Goal: Task Accomplishment & Management: Complete application form

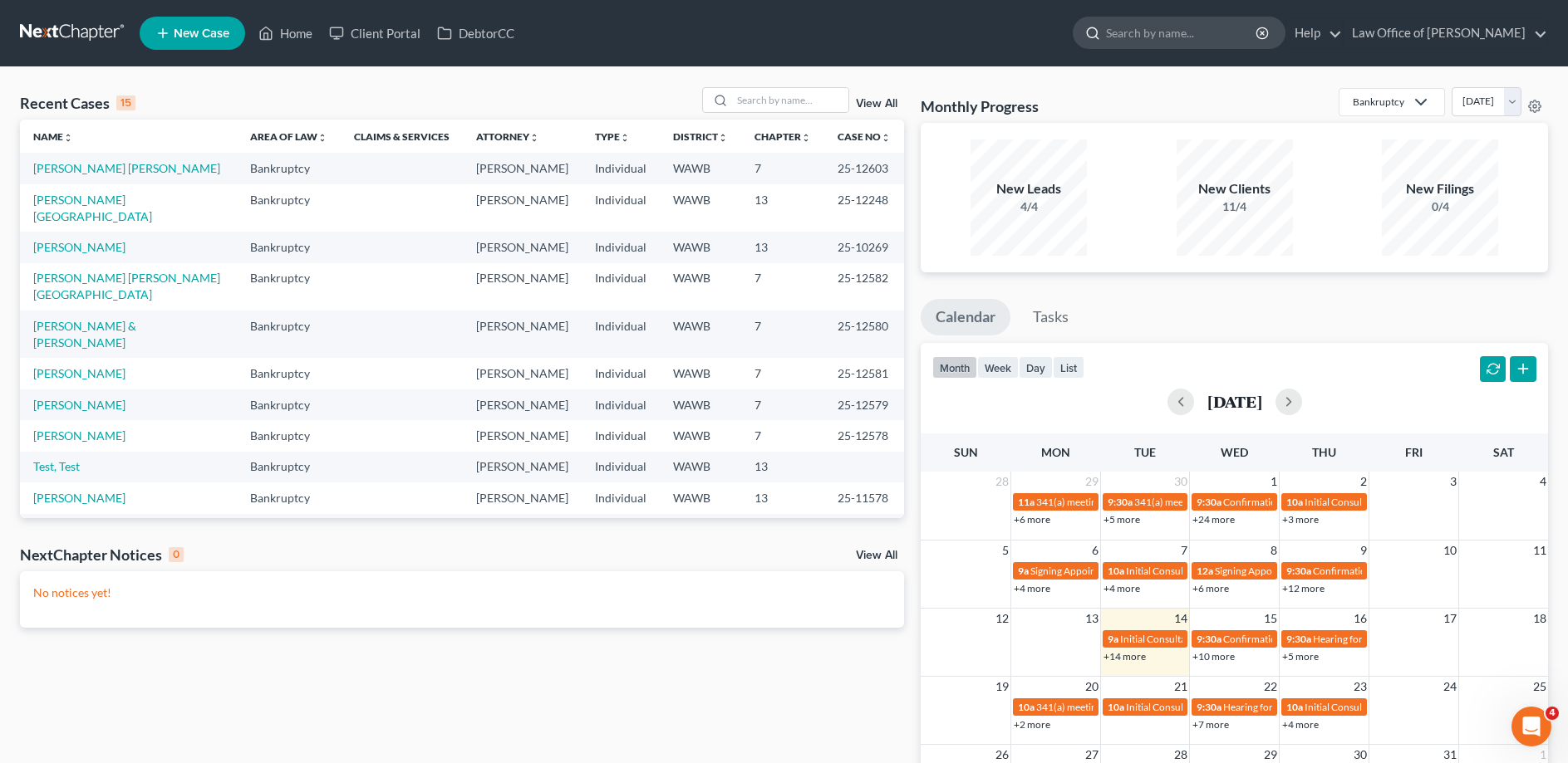
click at [1198, 33] on input "search" at bounding box center [1182, 33] width 152 height 31
type input "[PERSON_NAME]"
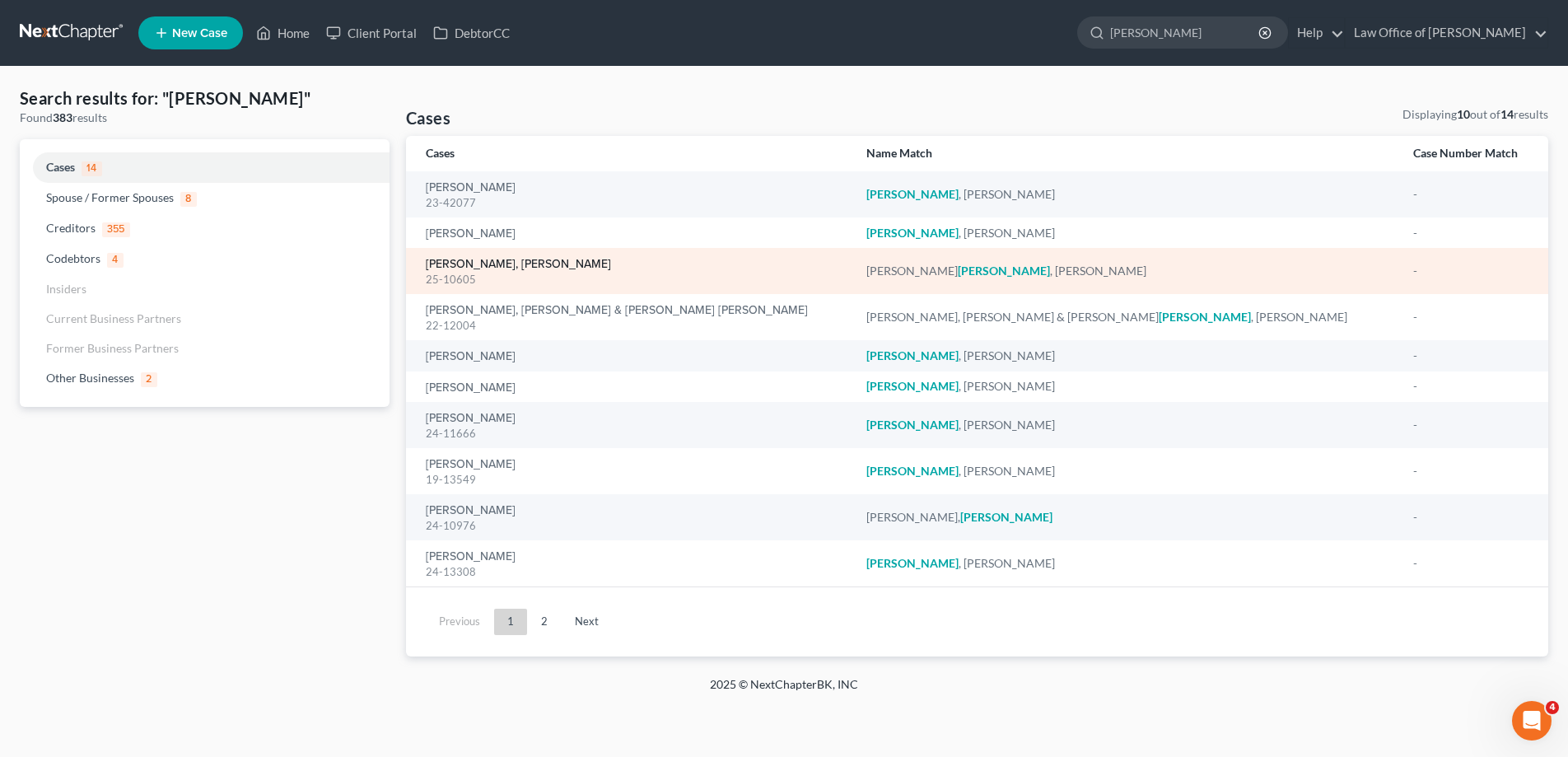
click at [563, 260] on link "[PERSON_NAME], [PERSON_NAME]" at bounding box center [518, 265] width 185 height 11
select select "3"
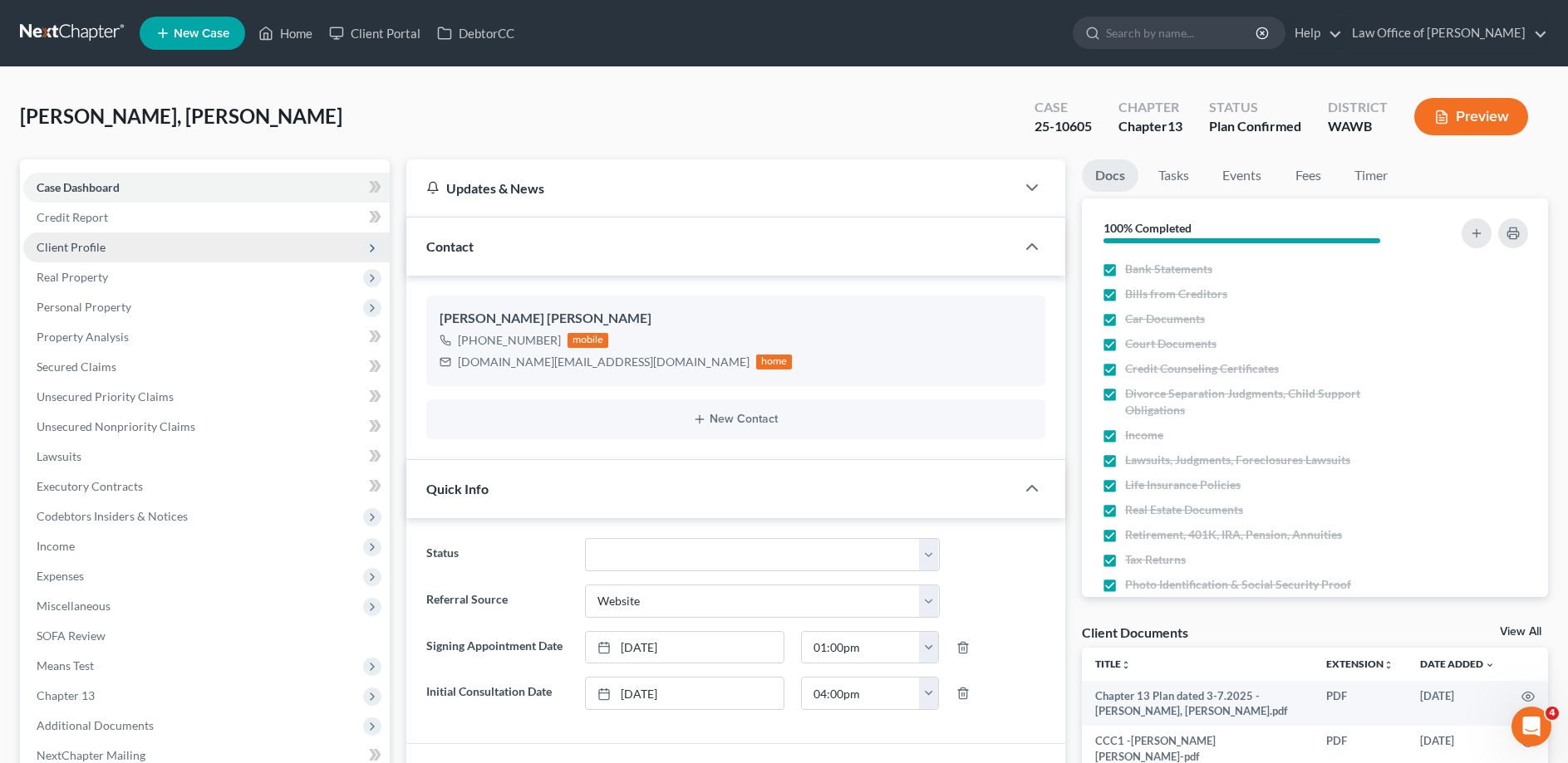
click at [82, 246] on span "Client Profile" at bounding box center [71, 247] width 69 height 14
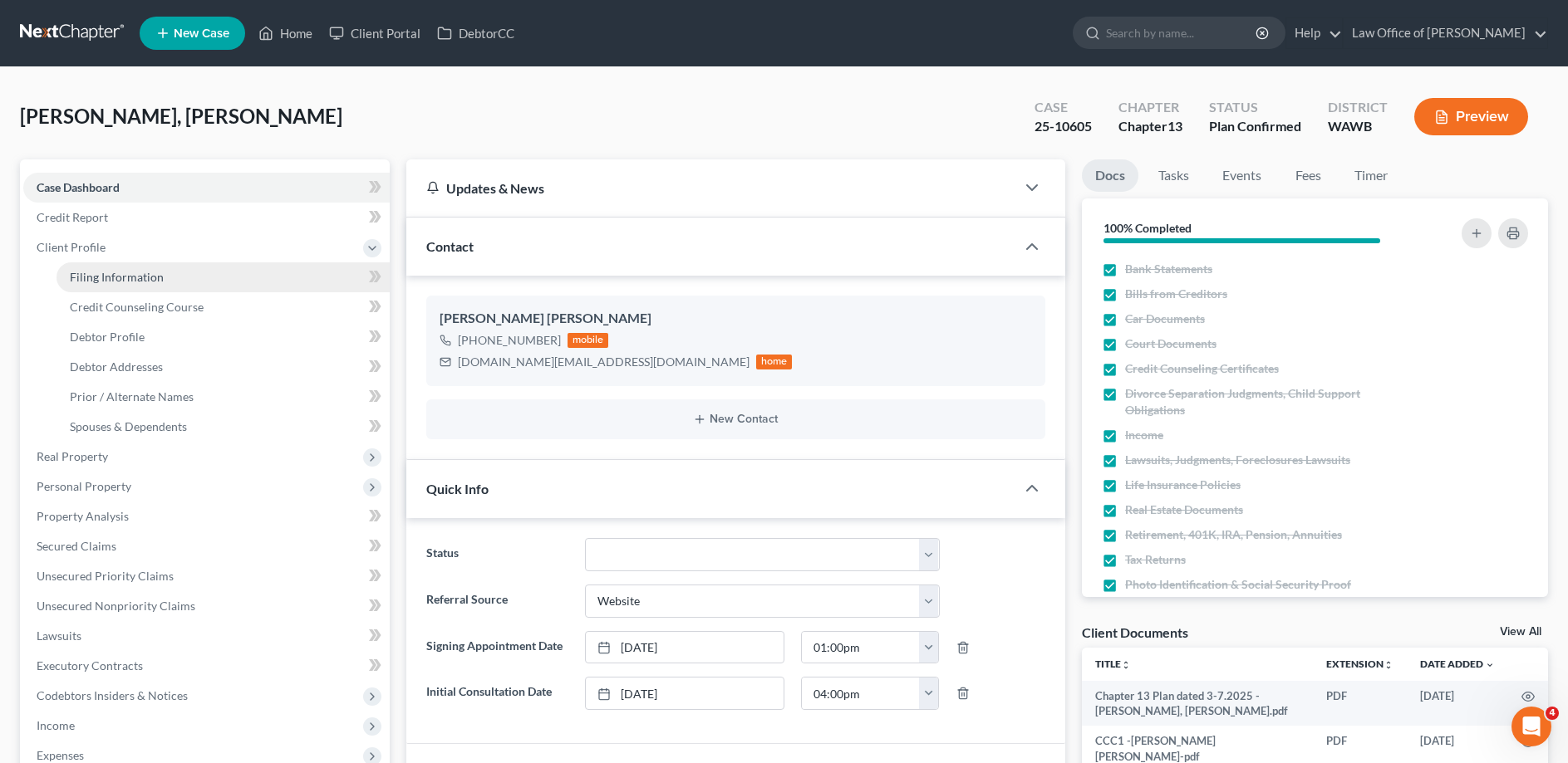
click at [90, 276] on span "Filing Information" at bounding box center [117, 276] width 94 height 14
select select "1"
select select "0"
select select "3"
select select "50"
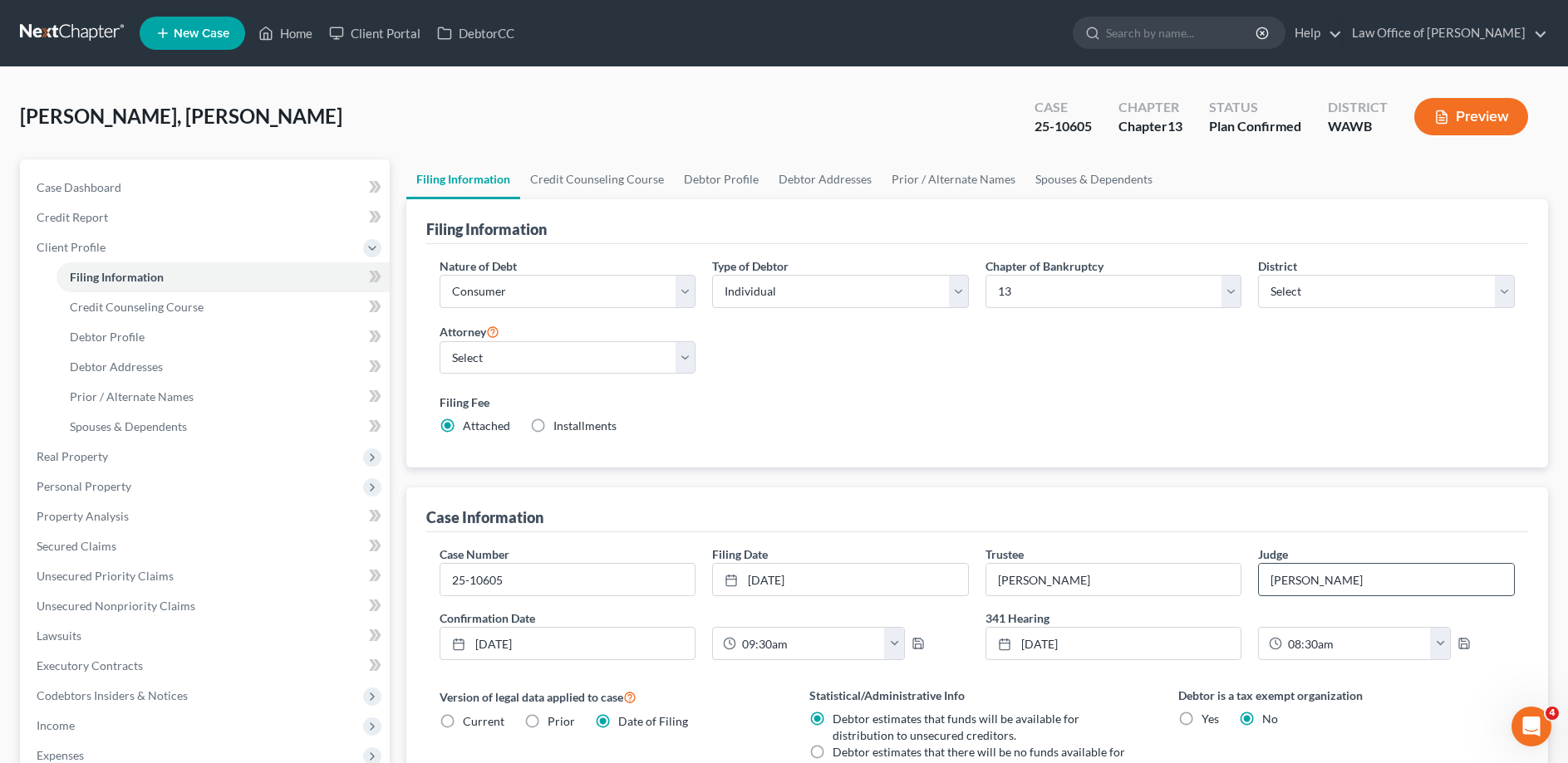
drag, startPoint x: 1391, startPoint y: 583, endPoint x: 1238, endPoint y: 578, distance: 153.1
click at [1259, 578] on input "[PERSON_NAME]" at bounding box center [1386, 579] width 255 height 32
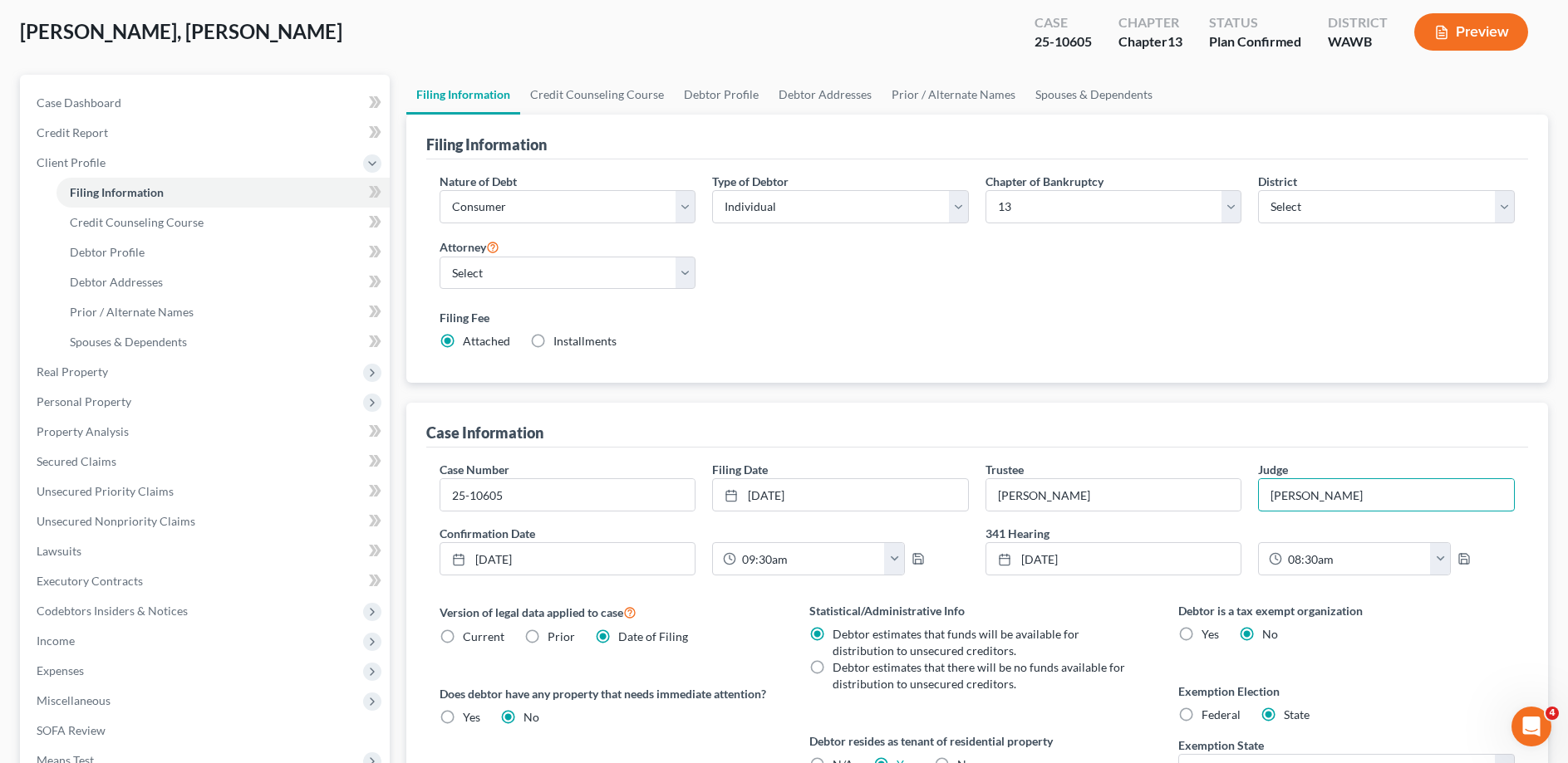
scroll to position [169, 0]
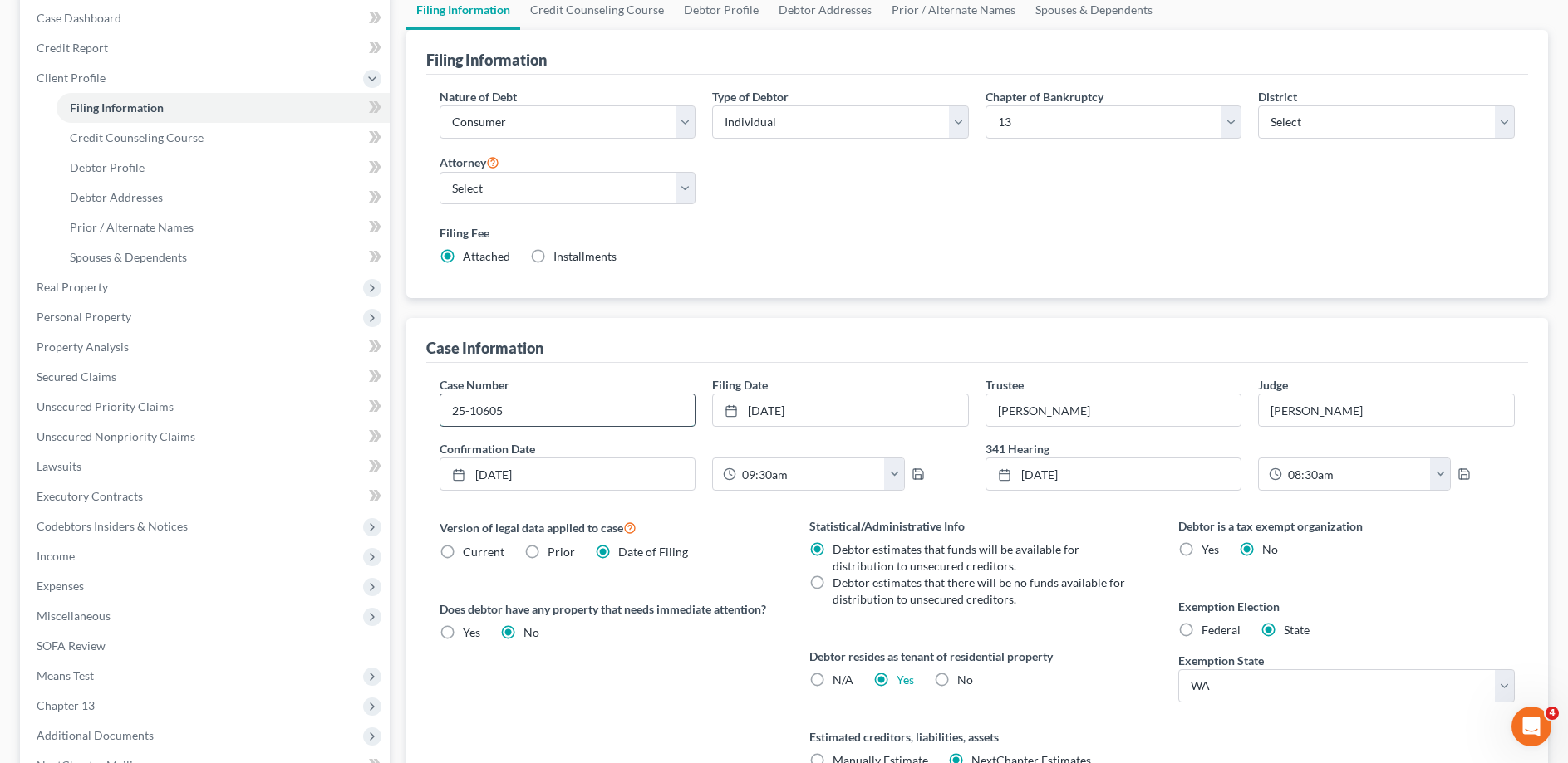
drag, startPoint x: 511, startPoint y: 407, endPoint x: 403, endPoint y: 407, distance: 108.0
click at [440, 407] on input "25-10605" at bounding box center [567, 409] width 255 height 32
click at [109, 199] on span "Debtor Addresses" at bounding box center [116, 197] width 93 height 14
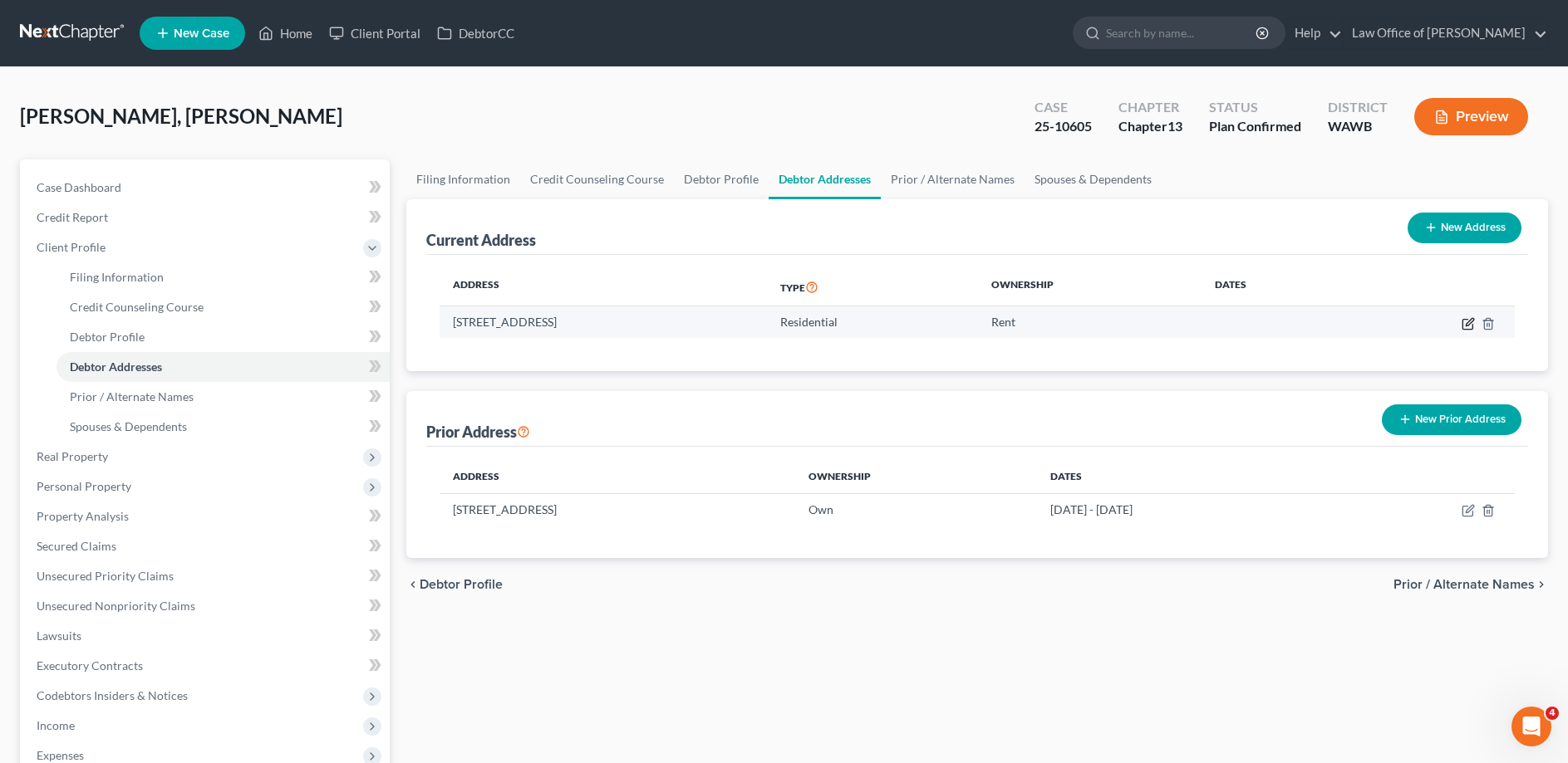
click at [1466, 322] on icon "button" at bounding box center [1468, 324] width 13 height 13
select select "50"
select select "0"
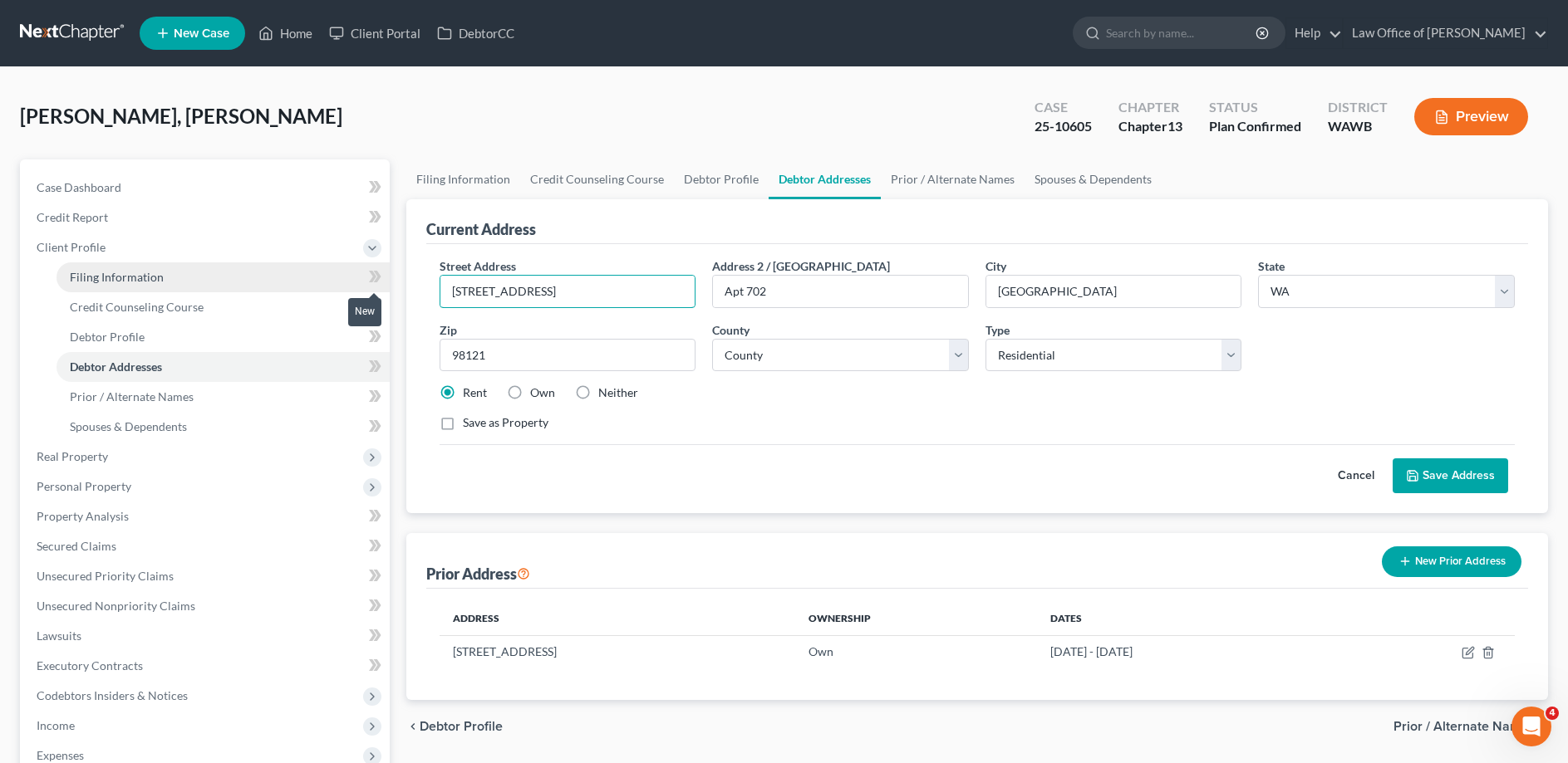
drag, startPoint x: 505, startPoint y: 291, endPoint x: 357, endPoint y: 287, distance: 148.1
click at [360, 287] on div "Petition Navigation Case Dashboard Payments Invoices Payments Payments Credit R…" at bounding box center [784, 587] width 1544 height 856
drag, startPoint x: 540, startPoint y: 291, endPoint x: 346, endPoint y: 291, distance: 194.0
click at [440, 291] on input "[STREET_ADDRESS]" at bounding box center [567, 291] width 255 height 32
click at [85, 275] on span "Filing Information" at bounding box center [117, 276] width 94 height 14
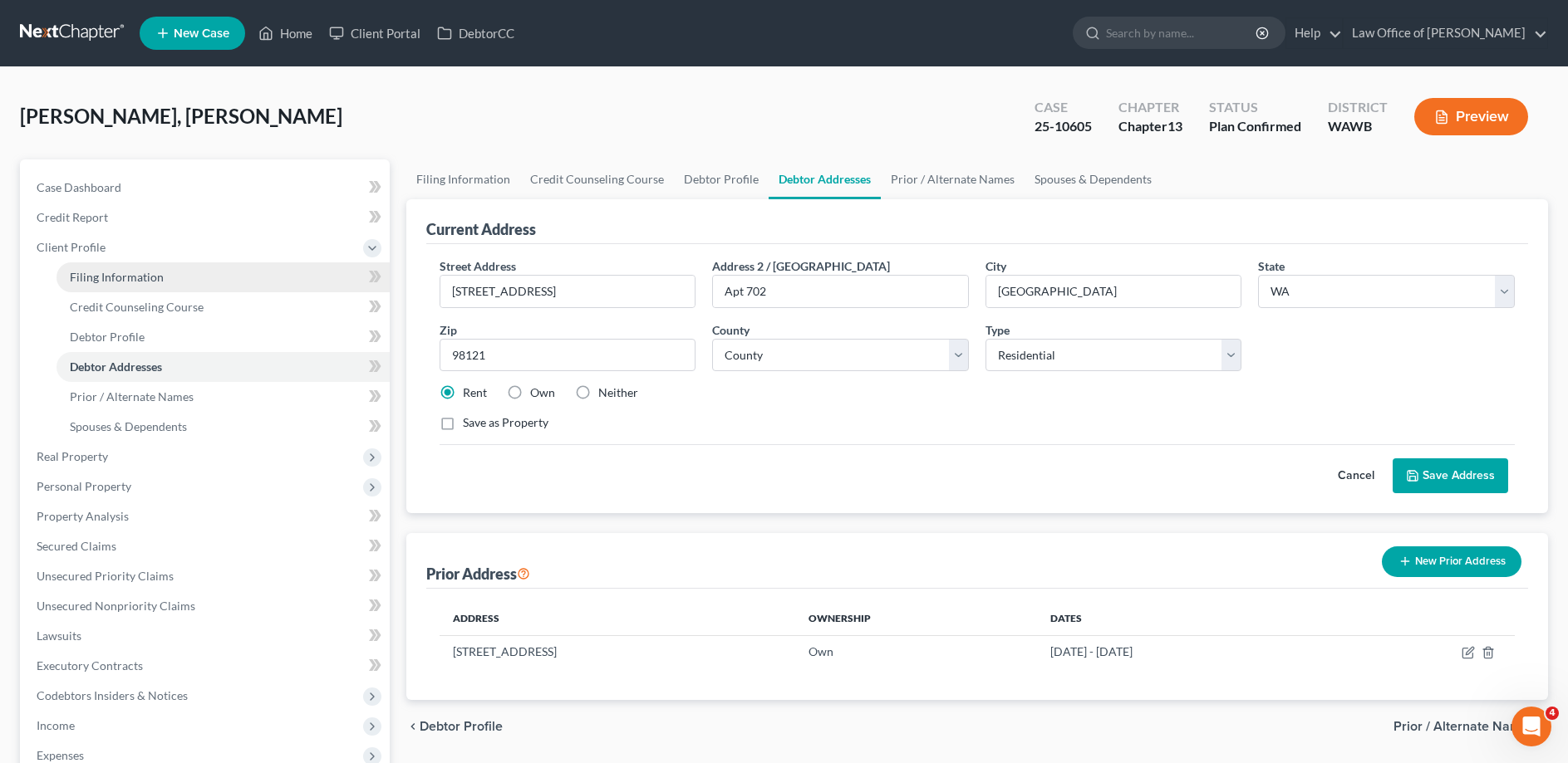
select select "1"
select select "0"
select select "3"
select select "87"
select select "0"
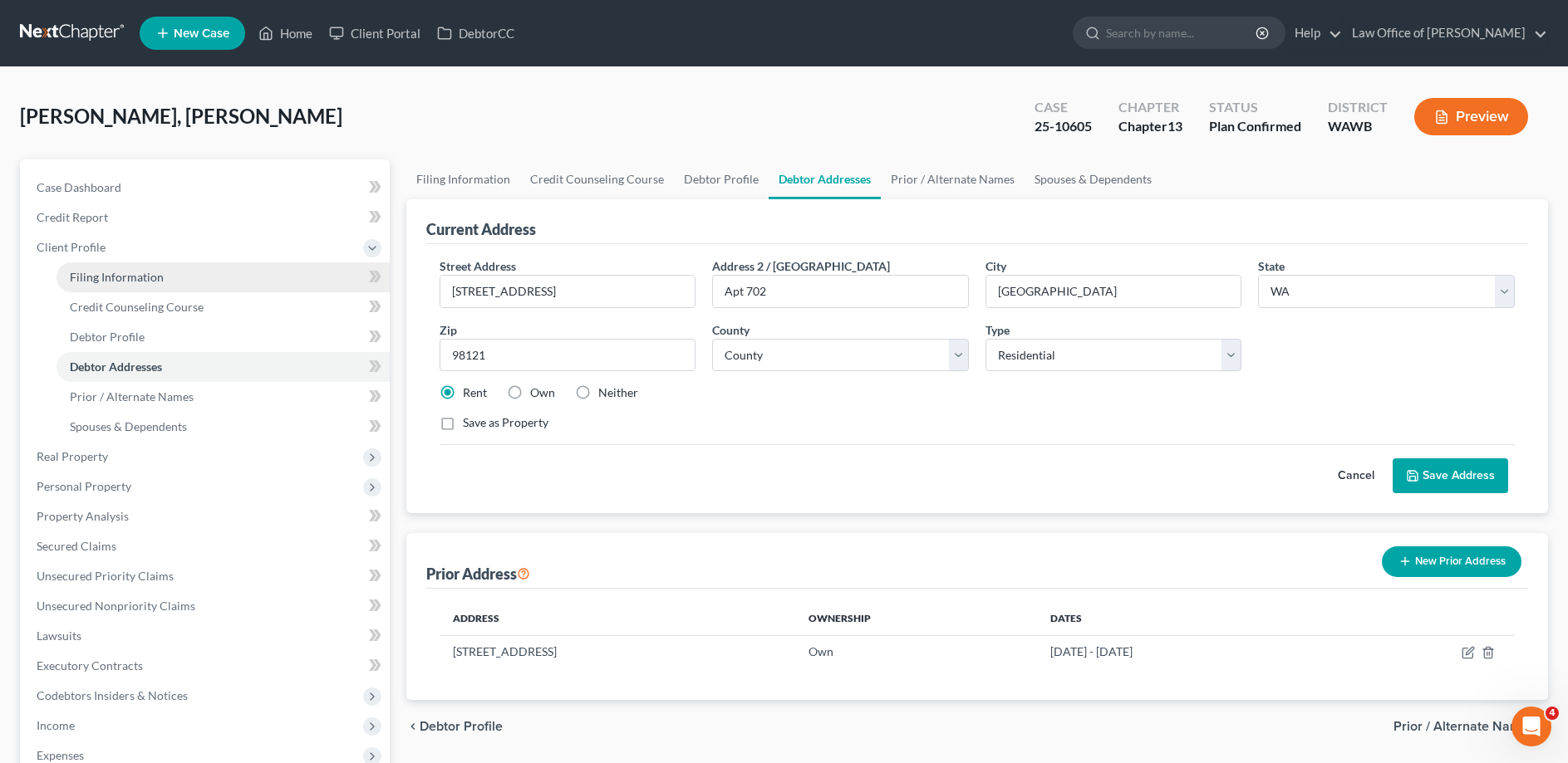
select select "50"
